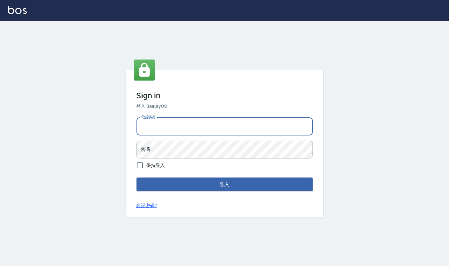
click at [156, 126] on input "電話號碼" at bounding box center [224, 127] width 176 height 18
type input "24212651"
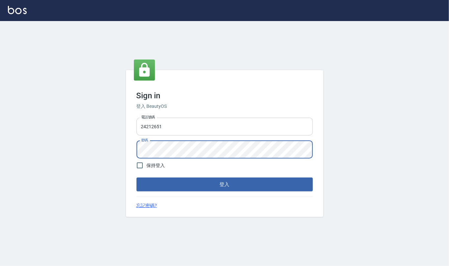
click at [136, 178] on button "登入" at bounding box center [224, 185] width 176 height 14
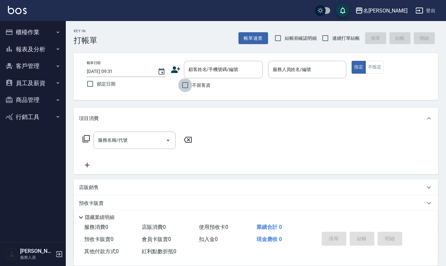
click at [180, 83] on input "不留客資" at bounding box center [185, 85] width 14 height 14
checkbox input "true"
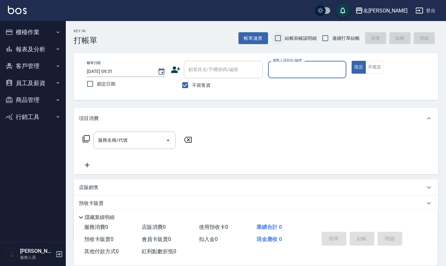
click at [277, 34] on input "結帳前確認明細" at bounding box center [278, 38] width 14 height 14
checkbox input "true"
click at [327, 37] on input "連續打單結帳" at bounding box center [325, 38] width 14 height 14
checkbox input "true"
click at [295, 70] on div "服務人員姓名/編號 服務人員姓名/編號" at bounding box center [307, 69] width 79 height 17
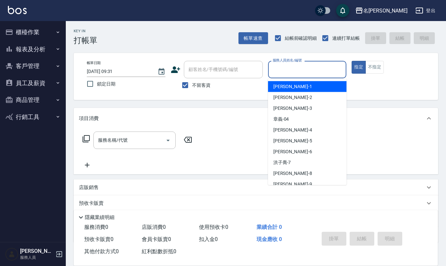
click at [295, 70] on input "服務人員姓名/編號" at bounding box center [307, 70] width 73 height 12
